Goal: Task Accomplishment & Management: Use online tool/utility

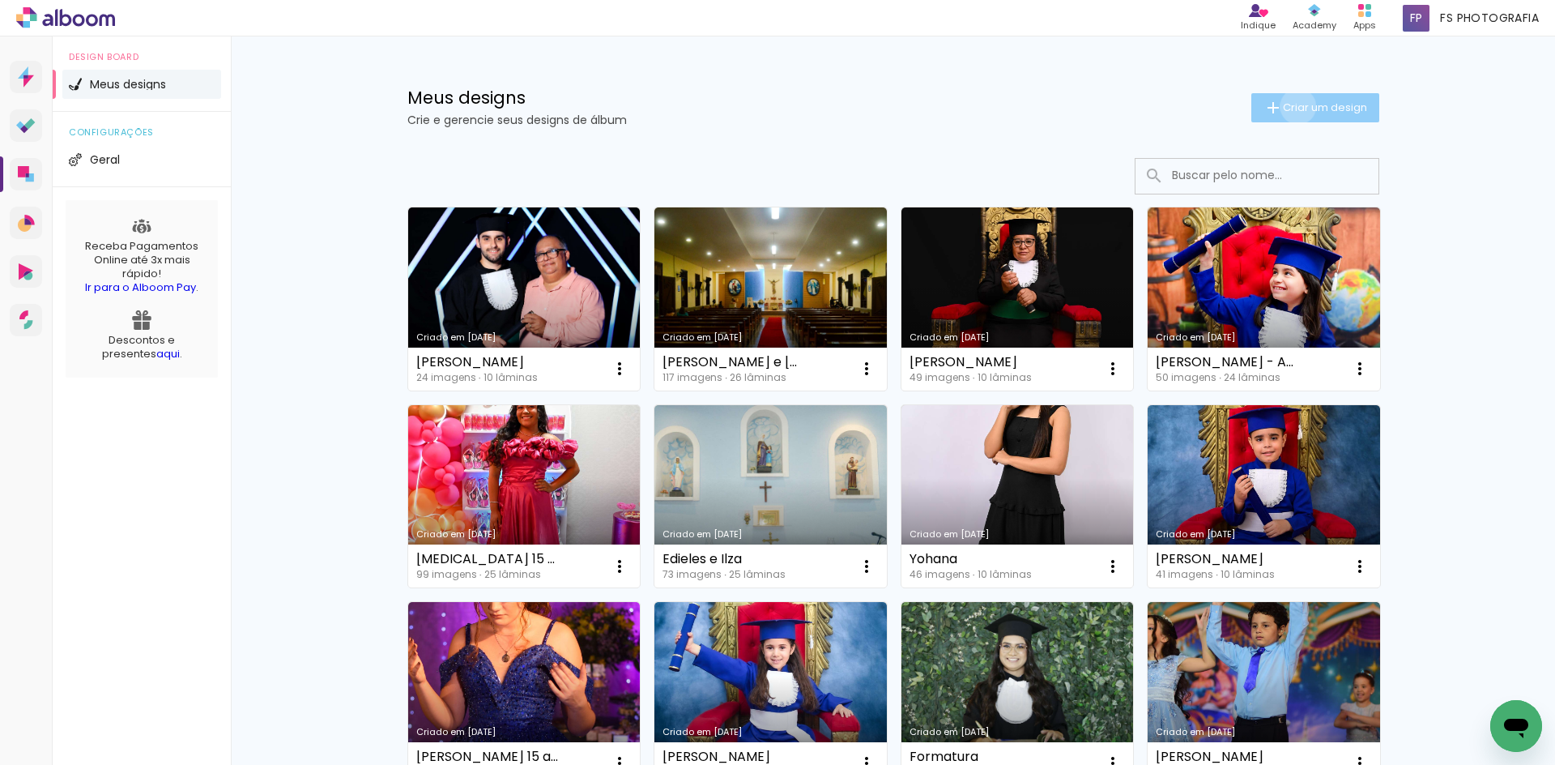
click at [1289, 106] on span "Criar um design" at bounding box center [1325, 107] width 84 height 11
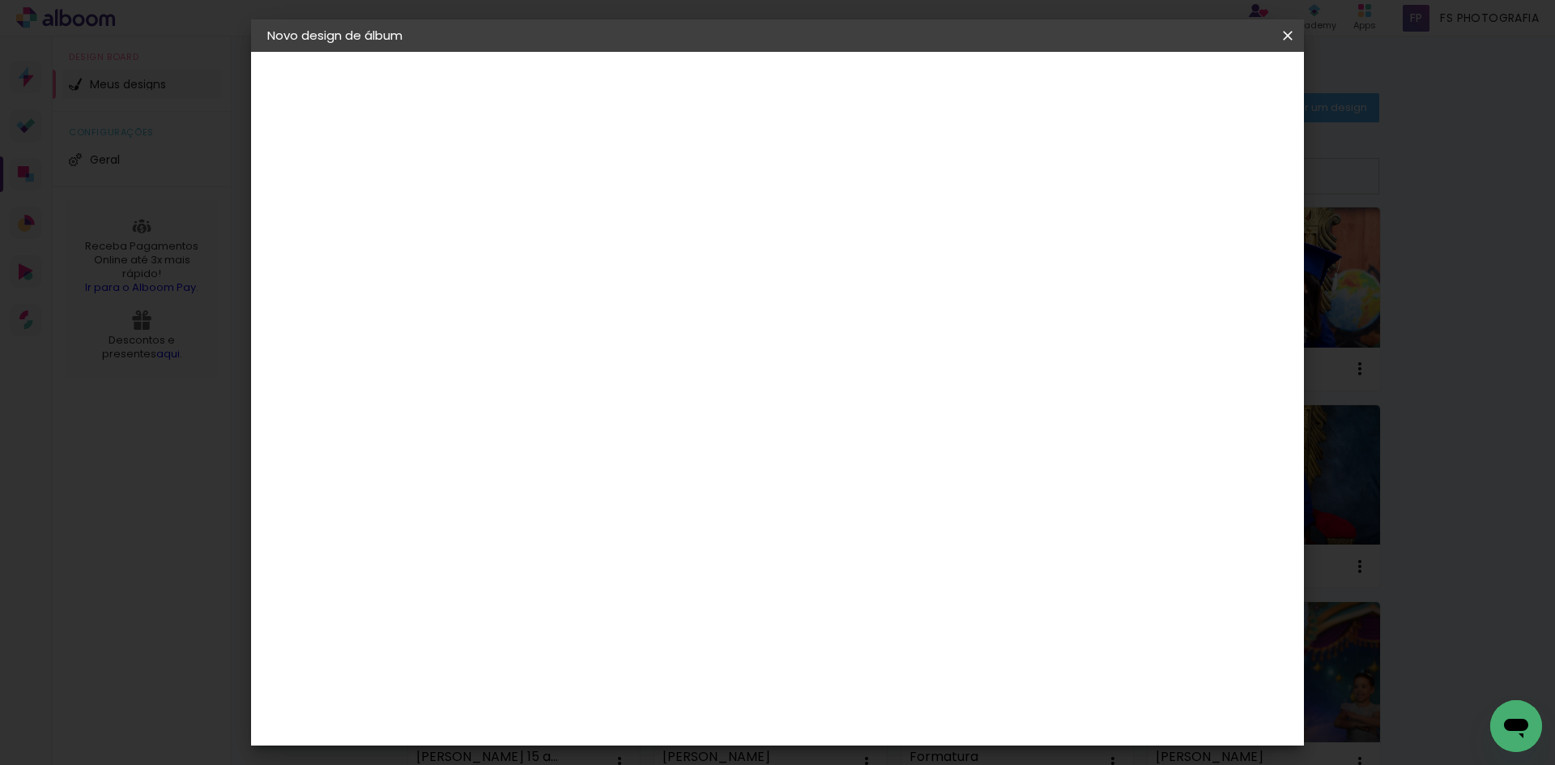
click at [532, 225] on input at bounding box center [532, 217] width 0 height 25
type input "[PERSON_NAME]"
type paper-input "[PERSON_NAME]"
click at [0, 0] on slot "Avançar" at bounding box center [0, 0] width 0 height 0
click at [544, 420] on div "Ágata" at bounding box center [541, 426] width 39 height 13
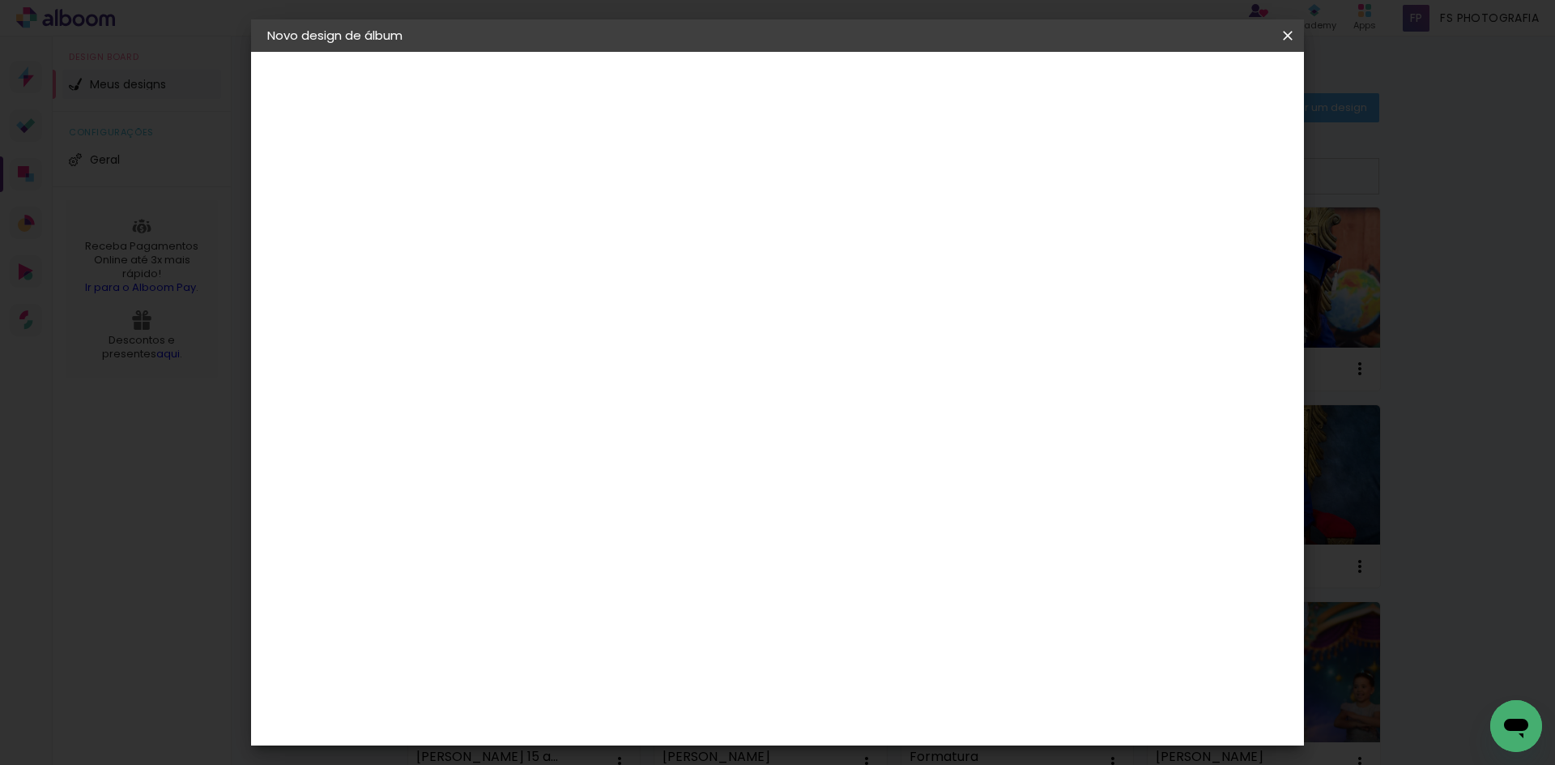
click at [835, 87] on paper-button "Avançar" at bounding box center [795, 86] width 79 height 28
click at [595, 274] on input "text" at bounding box center [563, 282] width 63 height 25
click at [796, 271] on paper-item "Luxo" at bounding box center [883, 269] width 324 height 32
type input "Luxo"
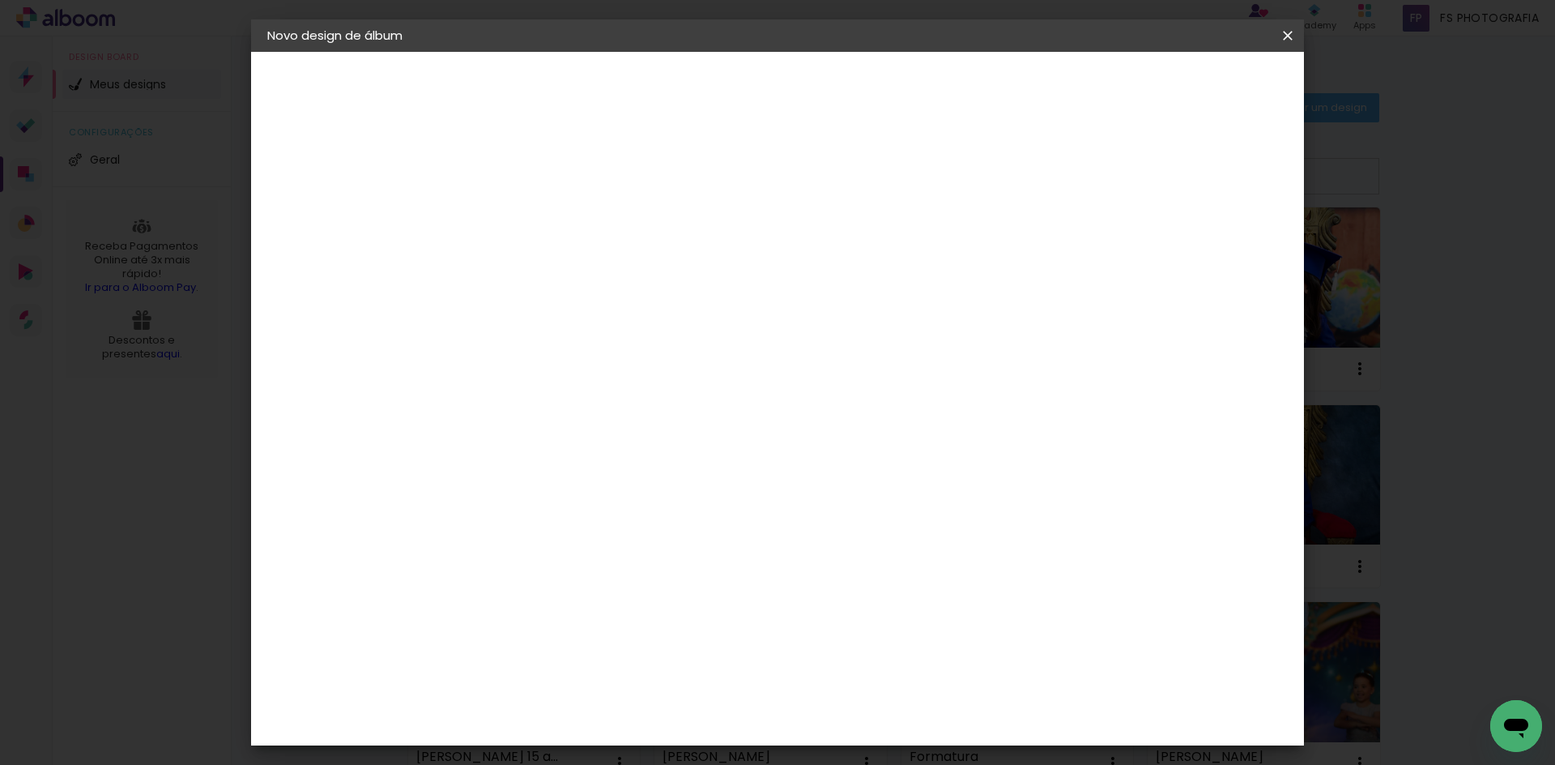
click at [701, 635] on span "15 × 21 cm" at bounding box center [671, 656] width 60 height 43
click at [0, 0] on slot "Avançar" at bounding box center [0, 0] width 0 height 0
click at [1109, 85] on span "Iniciar design" at bounding box center [1072, 85] width 74 height 11
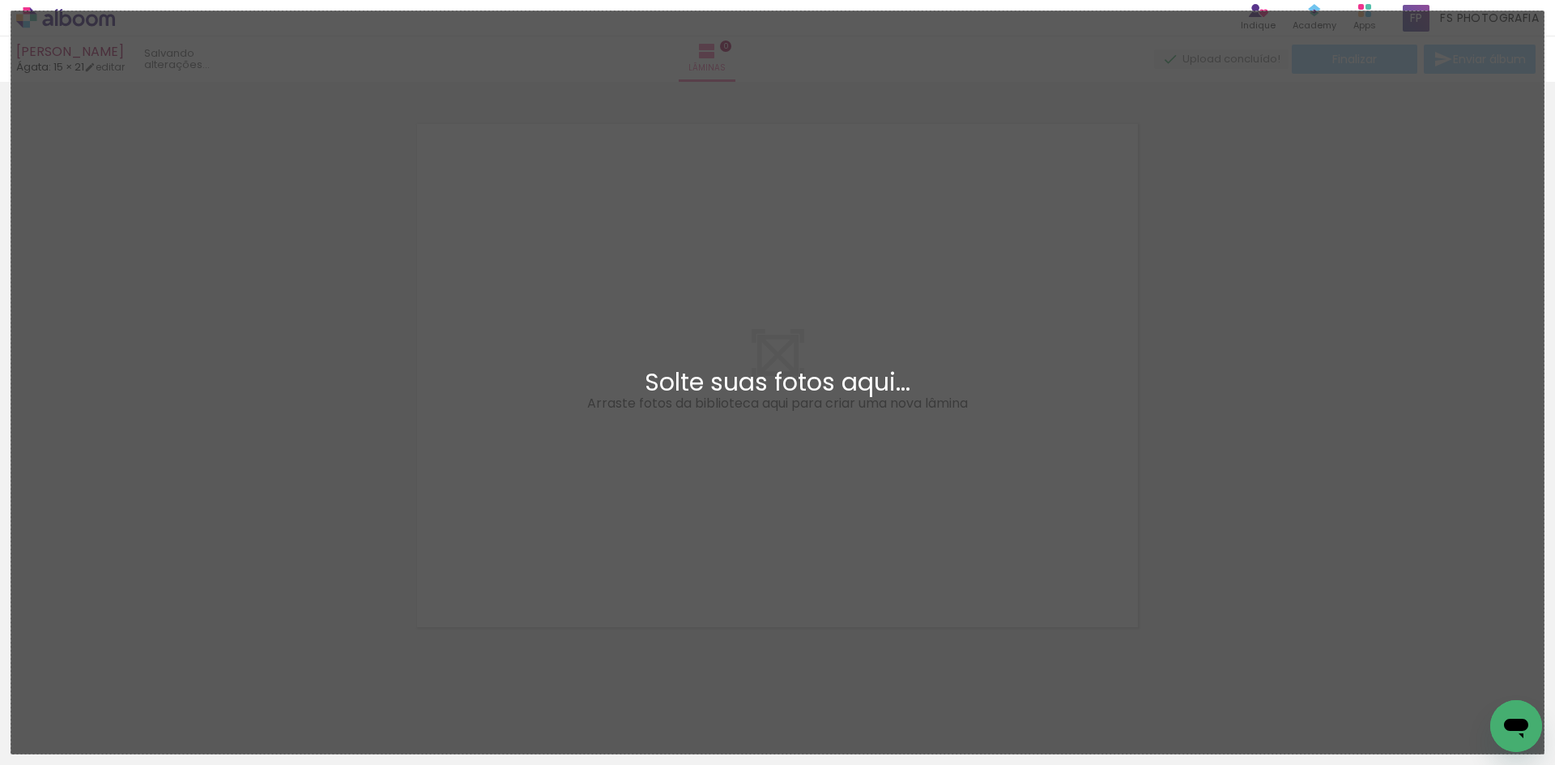
scroll to position [21, 0]
